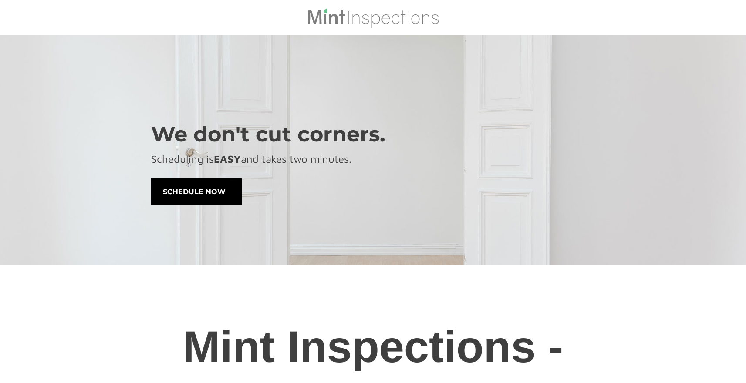
click at [195, 195] on span "schedule now" at bounding box center [197, 192] width 90 height 26
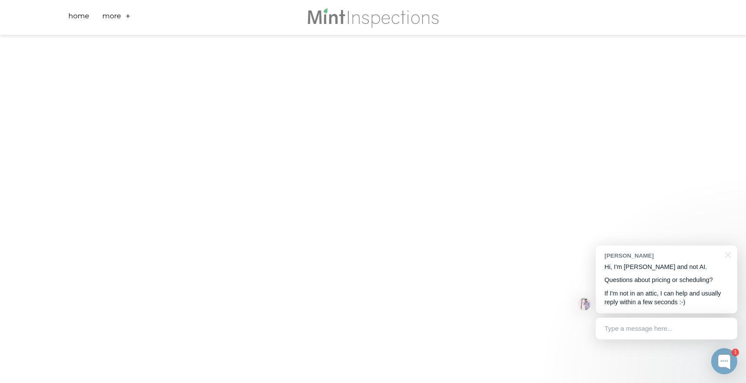
scroll to position [307, 0]
click at [729, 256] on div at bounding box center [727, 255] width 22 height 18
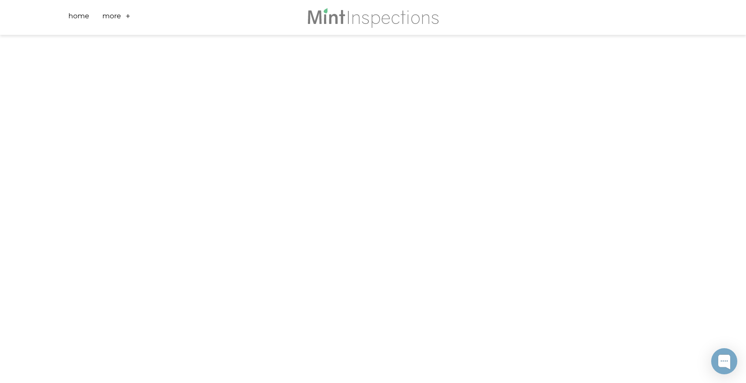
scroll to position [180, 0]
